Goal: Find specific page/section: Find specific page/section

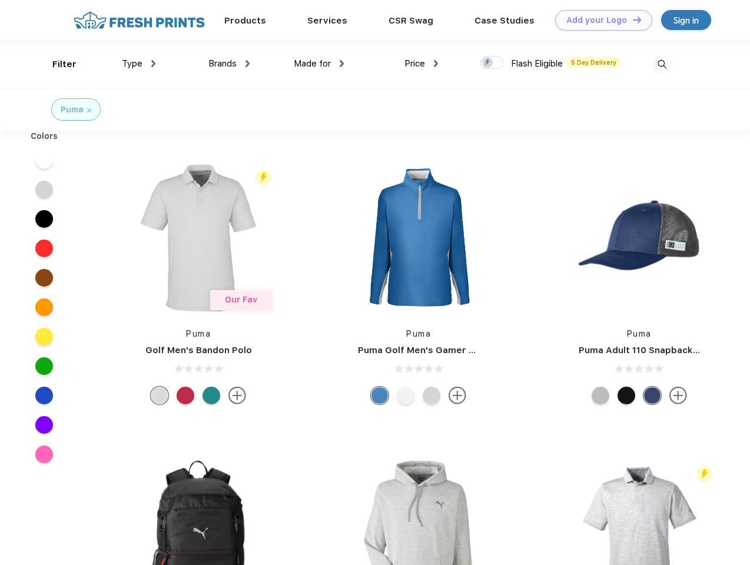
click at [599, 20] on link "Add your Logo Design Tool" at bounding box center [603, 20] width 97 height 21
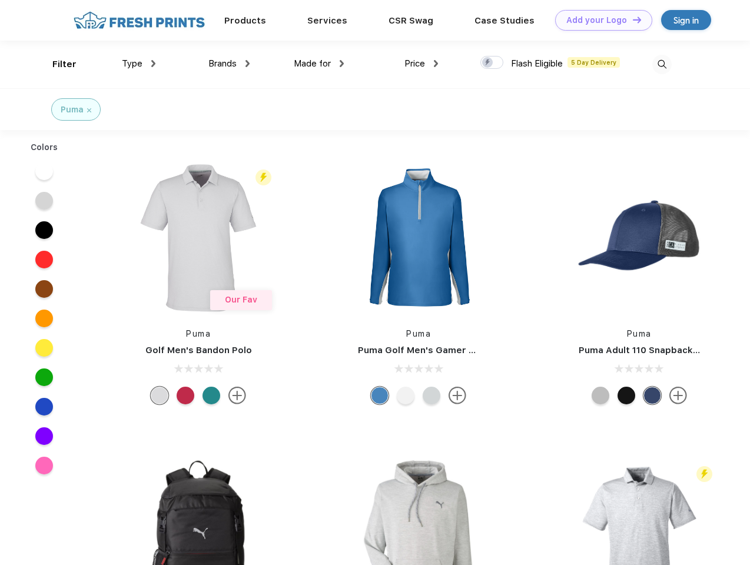
click at [0, 0] on div "Design Tool" at bounding box center [0, 0] width 0 height 0
click at [632, 19] on link "Add your Logo Design Tool" at bounding box center [603, 20] width 97 height 21
click at [57, 64] on div "Filter" at bounding box center [64, 65] width 24 height 14
click at [139, 64] on span "Type" at bounding box center [132, 63] width 21 height 11
click at [229, 64] on span "Brands" at bounding box center [222, 63] width 28 height 11
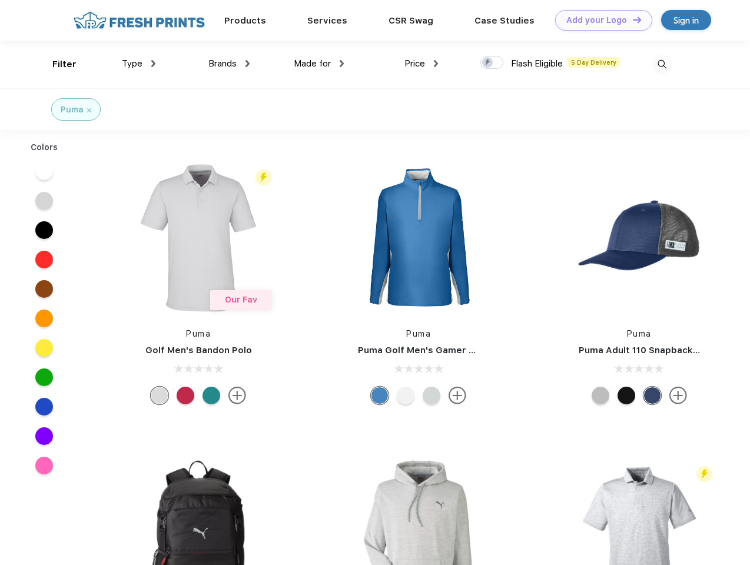
click at [319, 64] on span "Made for" at bounding box center [312, 63] width 37 height 11
click at [421, 64] on span "Price" at bounding box center [414, 63] width 21 height 11
click at [492, 63] on div at bounding box center [491, 62] width 23 height 13
click at [488, 63] on input "checkbox" at bounding box center [484, 59] width 8 height 8
click at [662, 64] on img at bounding box center [661, 64] width 19 height 19
